Goal: Task Accomplishment & Management: Complete application form

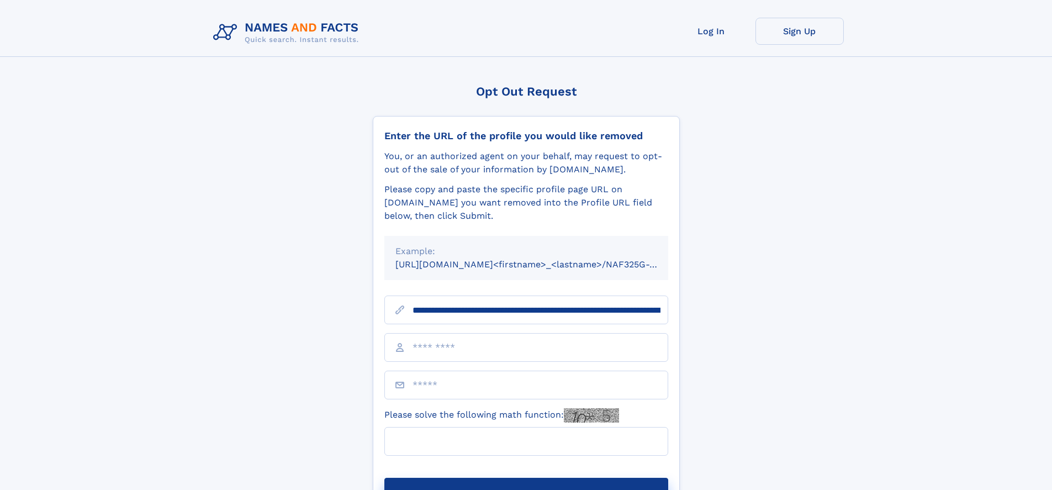
type input "**********"
type input "**"
click at [526, 478] on button "Submit Opt Out Request" at bounding box center [526, 495] width 284 height 35
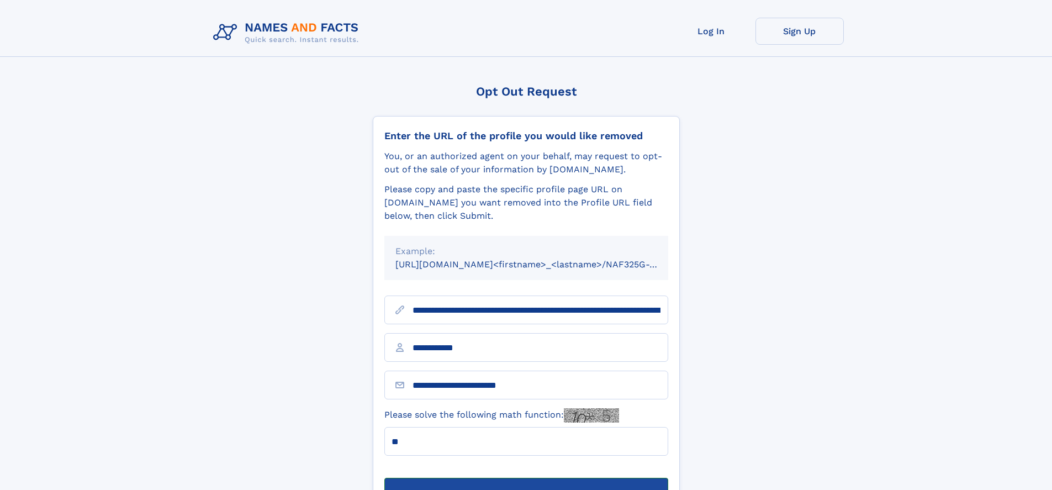
scroll to position [35, 0]
